Goal: Task Accomplishment & Management: Manage account settings

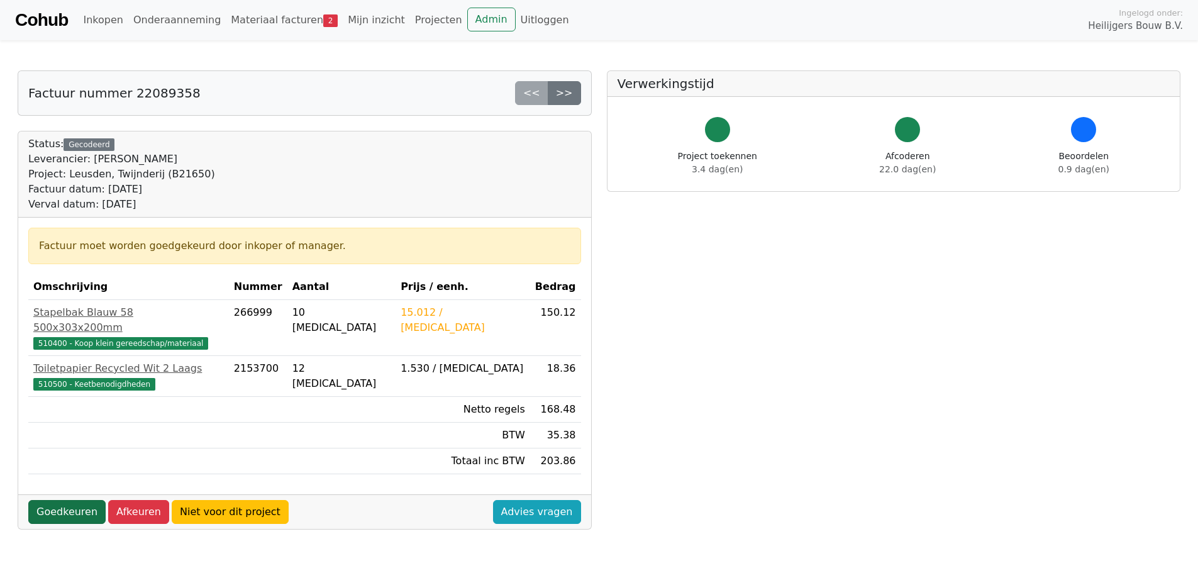
click at [84, 500] on link "Goedkeuren" at bounding box center [66, 512] width 77 height 24
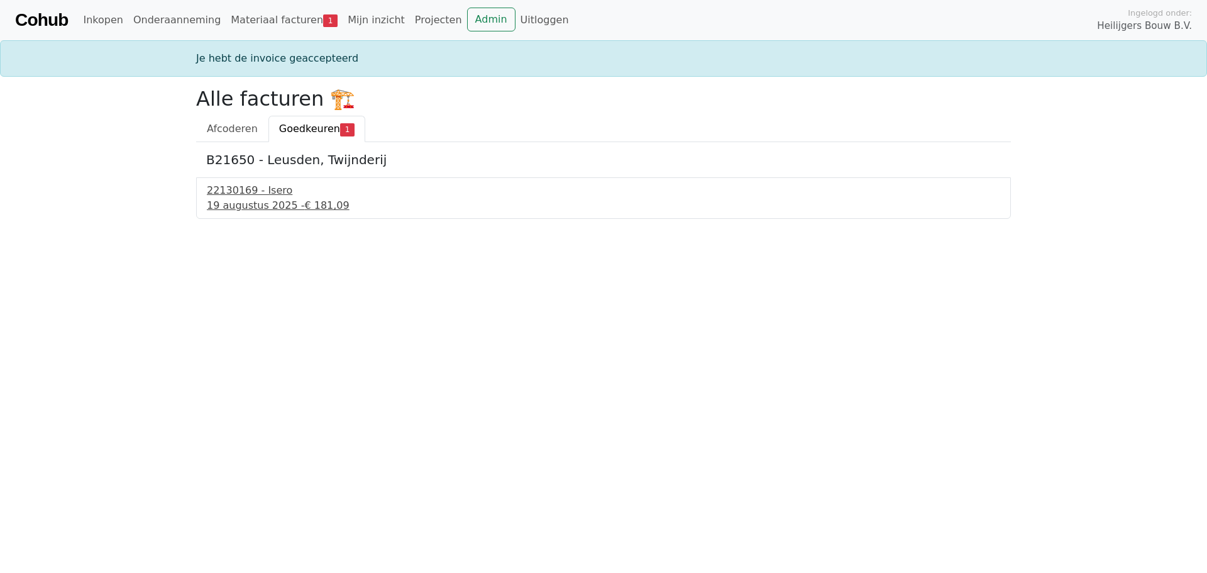
click at [260, 191] on div "22130169 - Isero" at bounding box center [603, 190] width 793 height 15
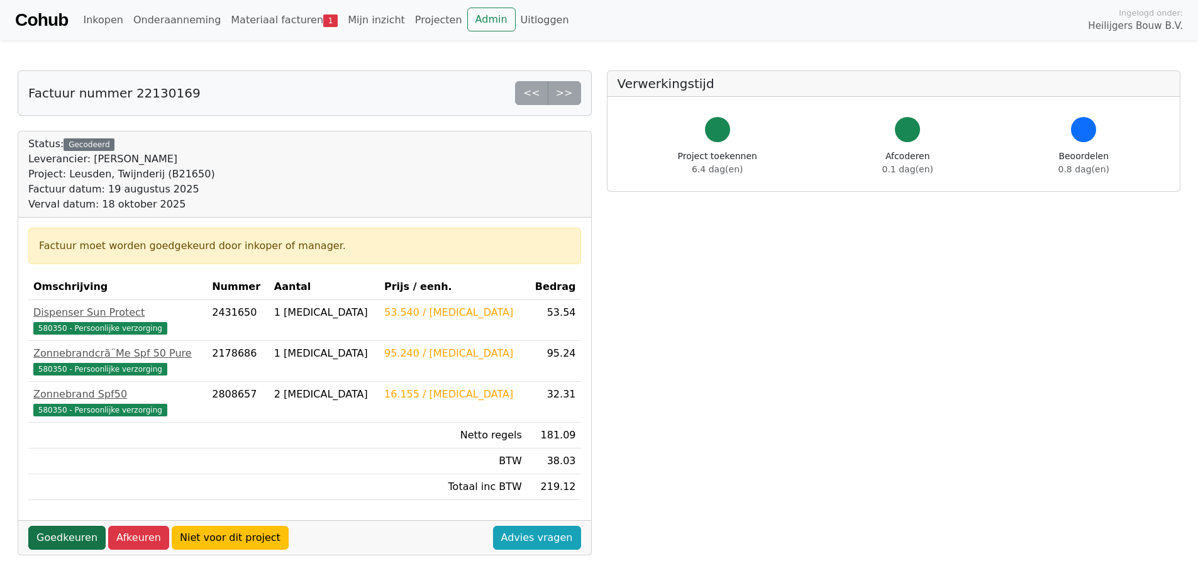
click at [79, 533] on link "Goedkeuren" at bounding box center [66, 538] width 77 height 24
